Goal: Task Accomplishment & Management: Complete application form

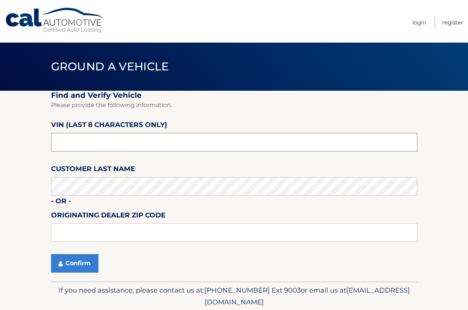
click at [102, 140] on input "text" at bounding box center [234, 142] width 366 height 19
drag, startPoint x: 102, startPoint y: 140, endPoint x: 23, endPoint y: 141, distance: 78.8
click at [28, 141] on section "Find and Verify Vehicle Please provide the following information. VIN (last 8 c…" at bounding box center [234, 186] width 468 height 191
type input "N8610261"
click at [85, 259] on button "Confirm" at bounding box center [74, 263] width 47 height 19
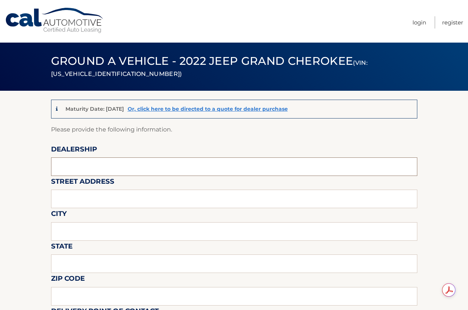
click at [140, 160] on input "text" at bounding box center [234, 166] width 366 height 19
type input "Reedman Toll"
type input "1700 E LINCOLN HWY"
type input "LANGHORNE"
type input "PA"
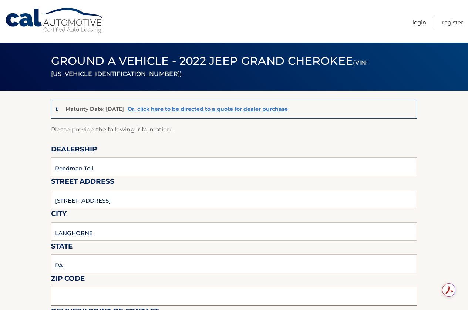
type input "19047"
type input "JOSEPH BULGER"
type input "2157574961"
type input "JBULGER@REEDMANTOLL.COM"
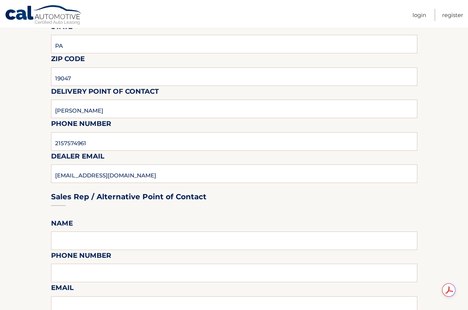
scroll to position [296, 0]
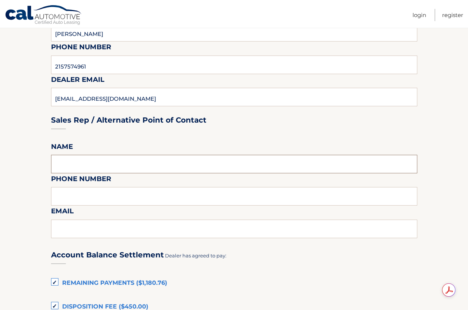
click at [104, 164] on input "text" at bounding box center [234, 164] width 366 height 19
type input "JOSEPH BULGER"
type input "2157574961"
type input "JBULGER@REEDMANTOLL.COM"
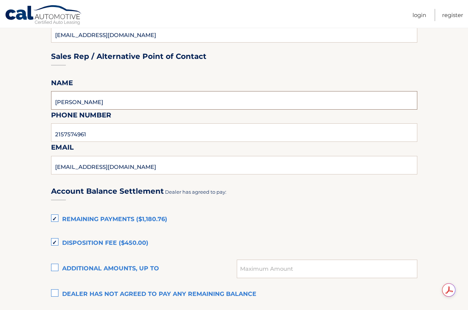
scroll to position [370, 0]
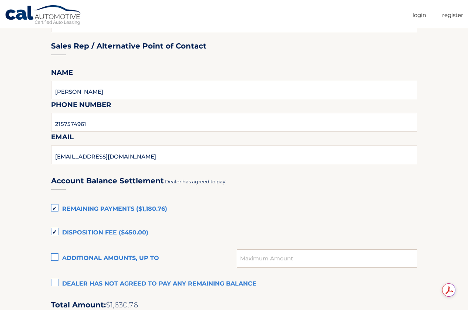
click at [57, 280] on label "Dealer has not agreed to pay any remaining balance" at bounding box center [234, 283] width 366 height 15
click at [0, 0] on input "Dealer has not agreed to pay any remaining balance" at bounding box center [0, 0] width 0 height 0
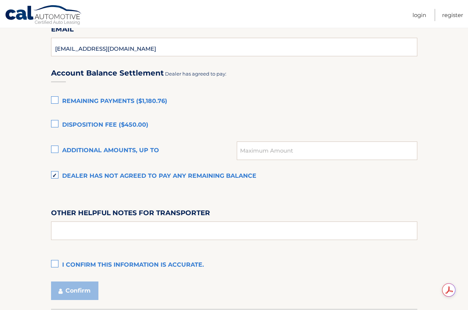
scroll to position [481, 0]
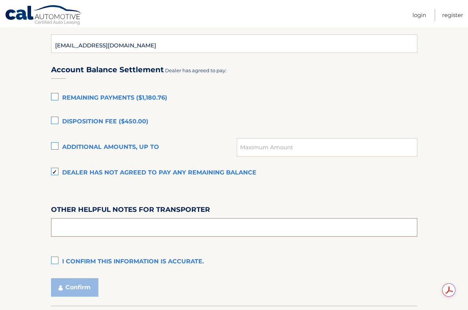
click at [62, 228] on input "text" at bounding box center [234, 227] width 366 height 19
type input "PICK UP FROM 9-4 M-F SAT 9-2, COME TO THE LEASE RETURN/APPRAISAL BUILDING BEHIN…"
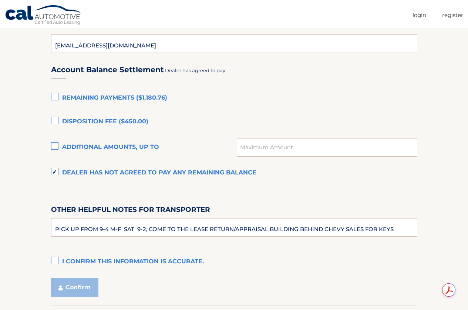
click at [53, 258] on label "I confirm this information is accurate." at bounding box center [234, 261] width 366 height 15
click at [0, 0] on input "I confirm this information is accurate." at bounding box center [0, 0] width 0 height 0
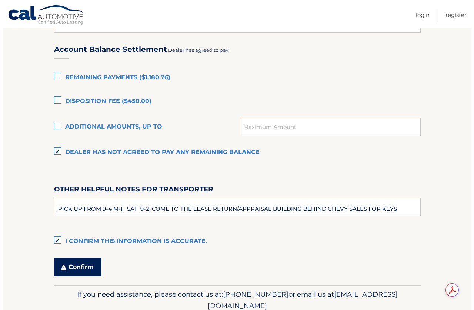
scroll to position [518, 0]
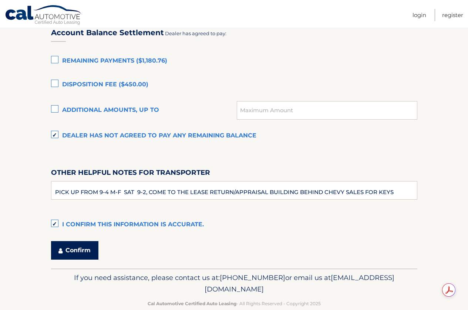
click at [71, 250] on button "Confirm" at bounding box center [74, 250] width 47 height 19
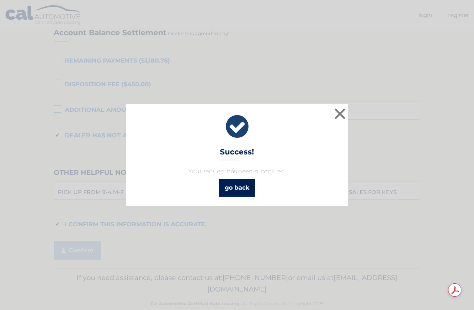
click at [234, 190] on link "go back" at bounding box center [237, 188] width 36 height 18
